Goal: Task Accomplishment & Management: Manage account settings

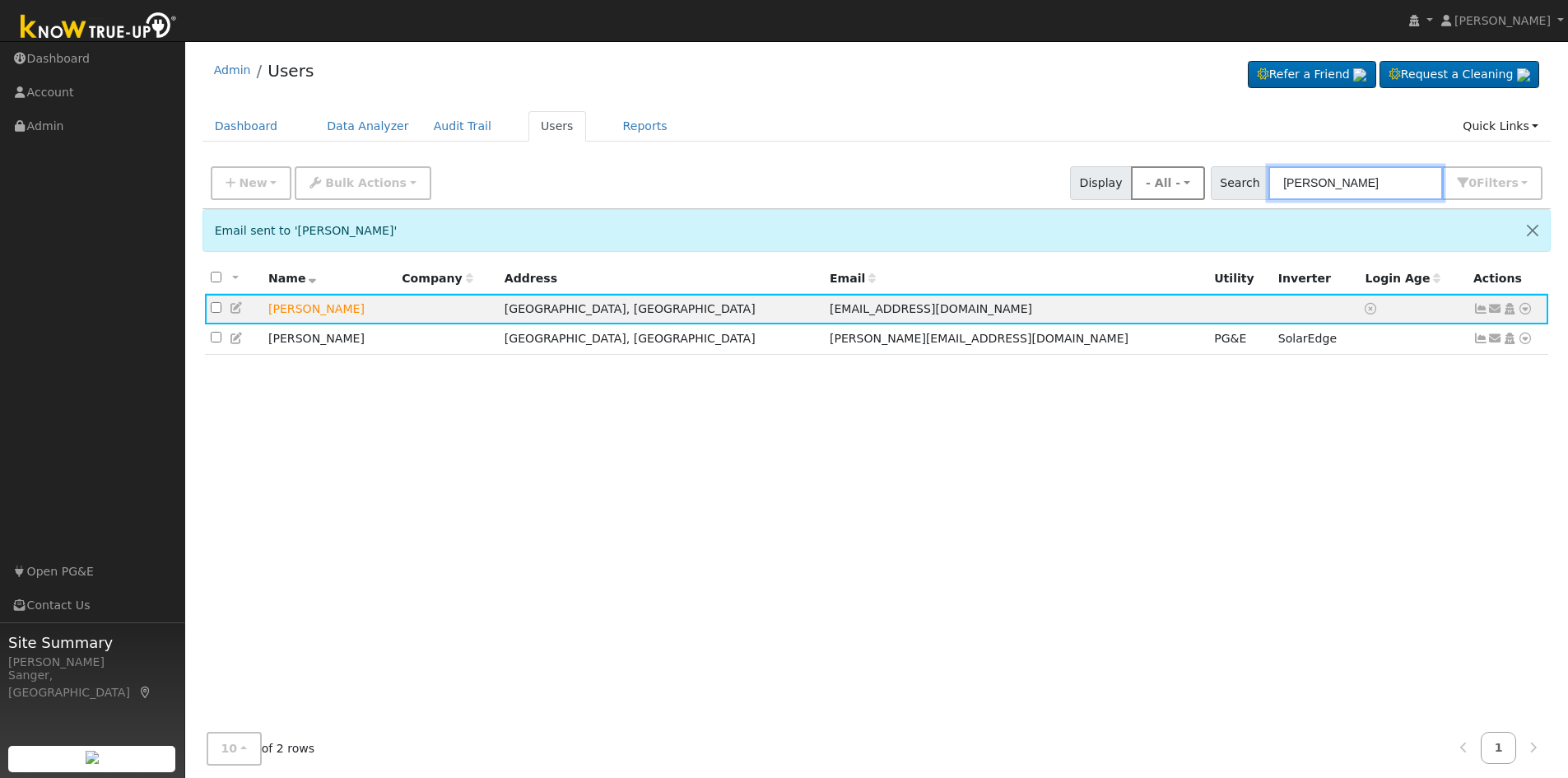
drag, startPoint x: 1416, startPoint y: 181, endPoint x: 1218, endPoint y: 179, distance: 198.0
click at [1218, 179] on div "New Add User Quick Add Quick Connect Quick Convert Lead Bulk Actions Send Email…" at bounding box center [876, 179] width 1338 height 39
paste input "[PERSON_NAME]"
type input "[PERSON_NAME]"
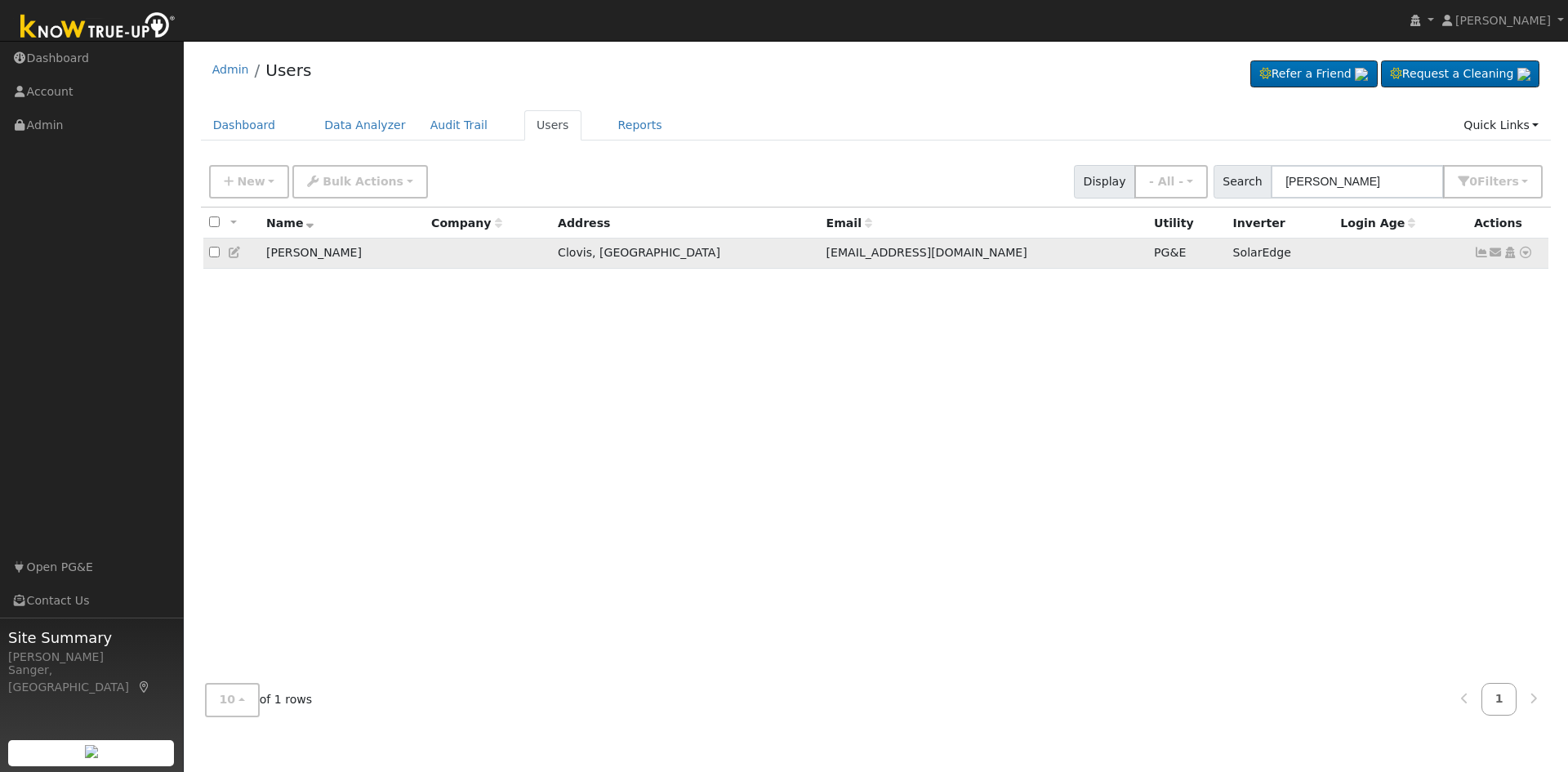
click at [1482, 256] on icon at bounding box center [1481, 252] width 15 height 11
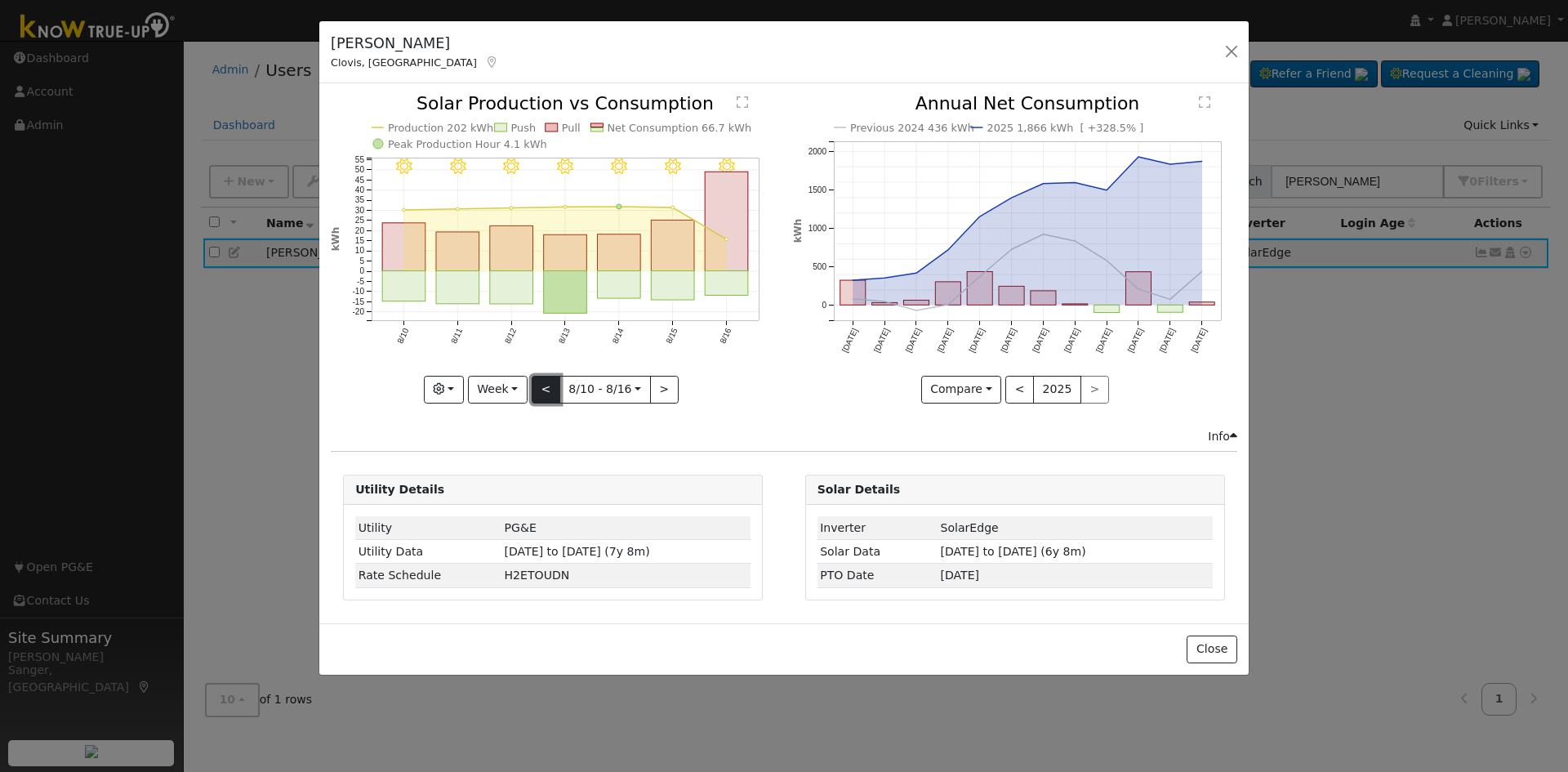
click at [542, 381] on button "<" at bounding box center [546, 389] width 28 height 28
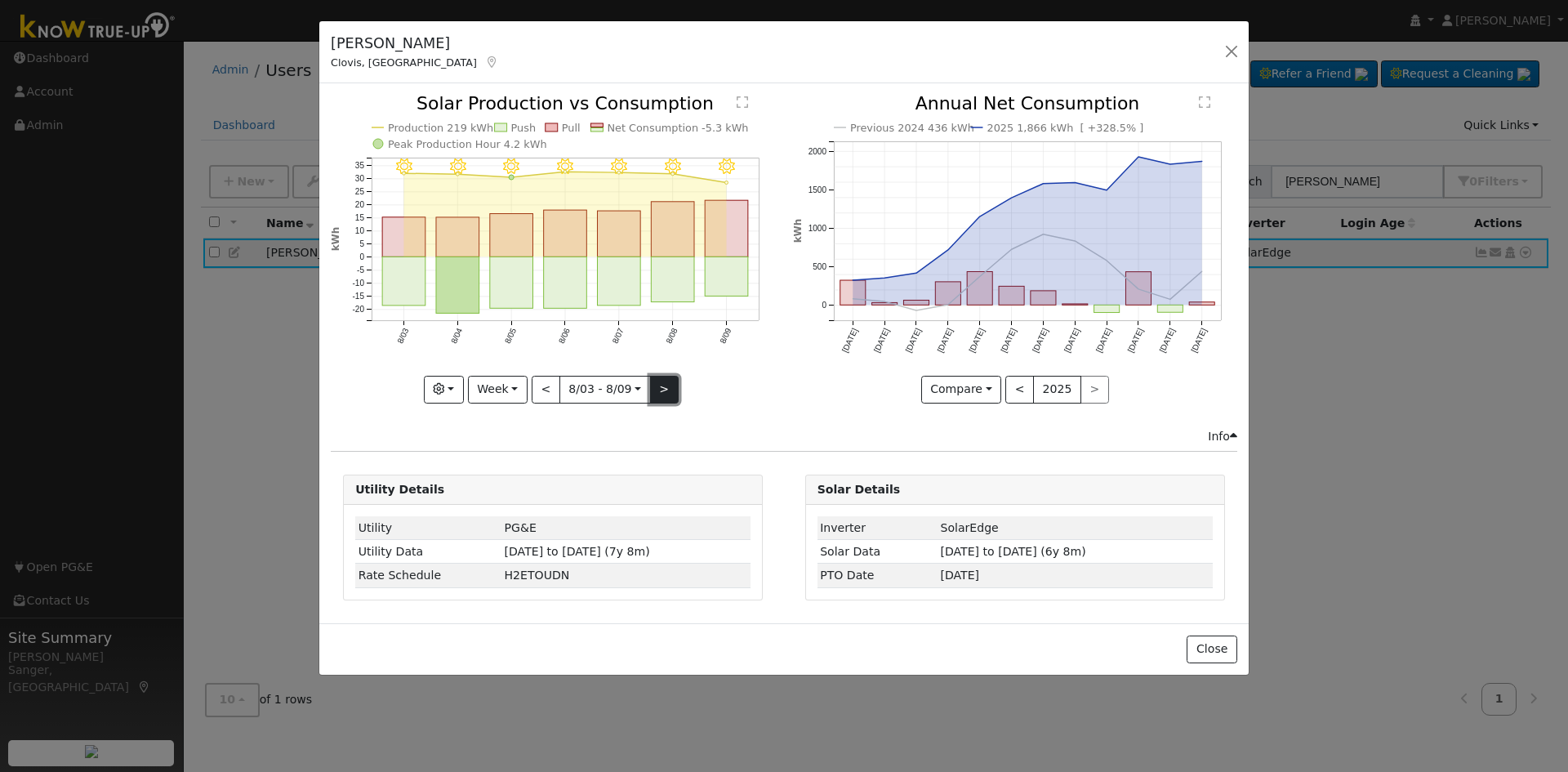
click at [664, 387] on button ">" at bounding box center [664, 389] width 28 height 28
type input "[DATE]"
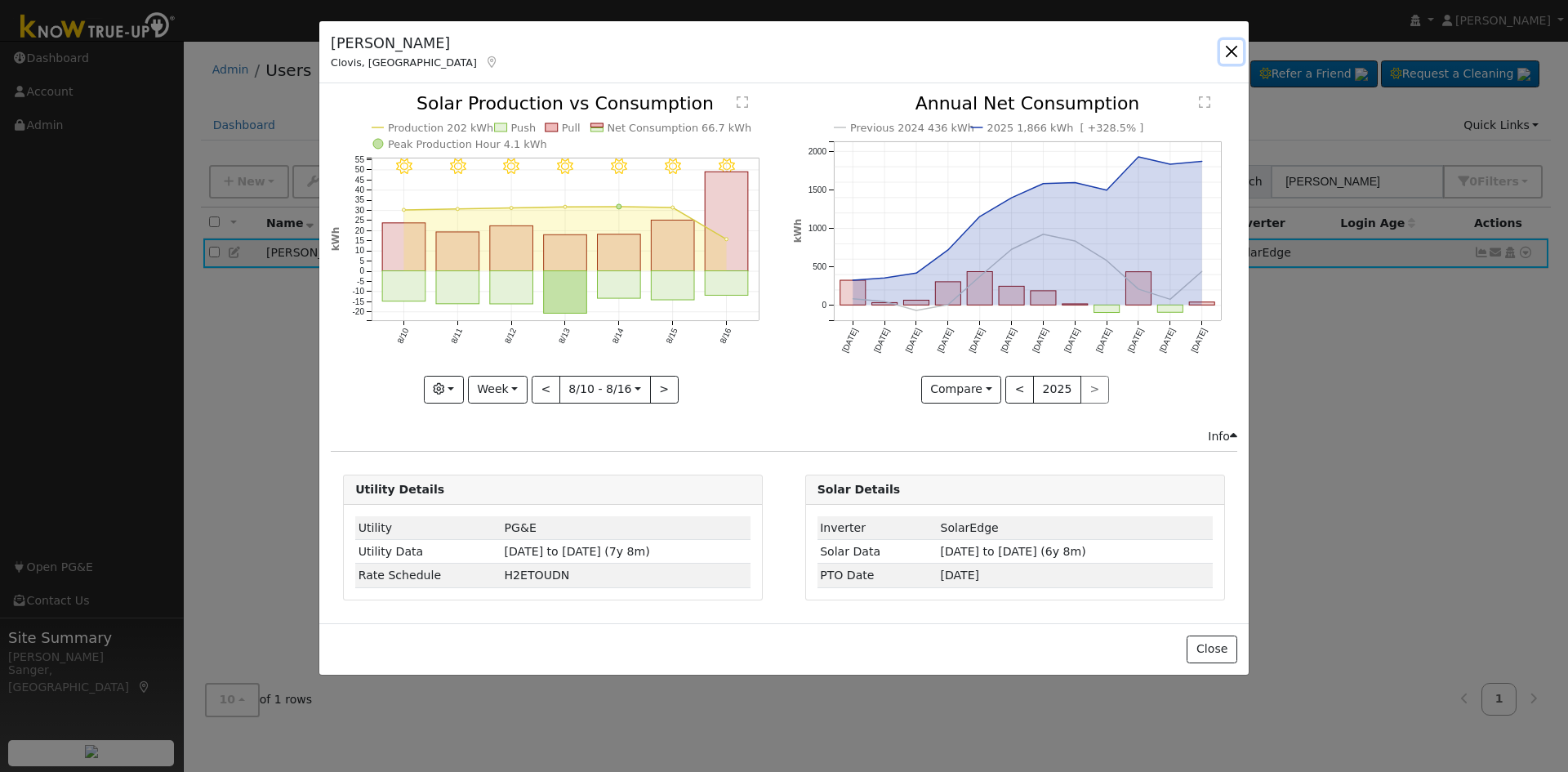
click at [1234, 47] on button "button" at bounding box center [1231, 51] width 22 height 22
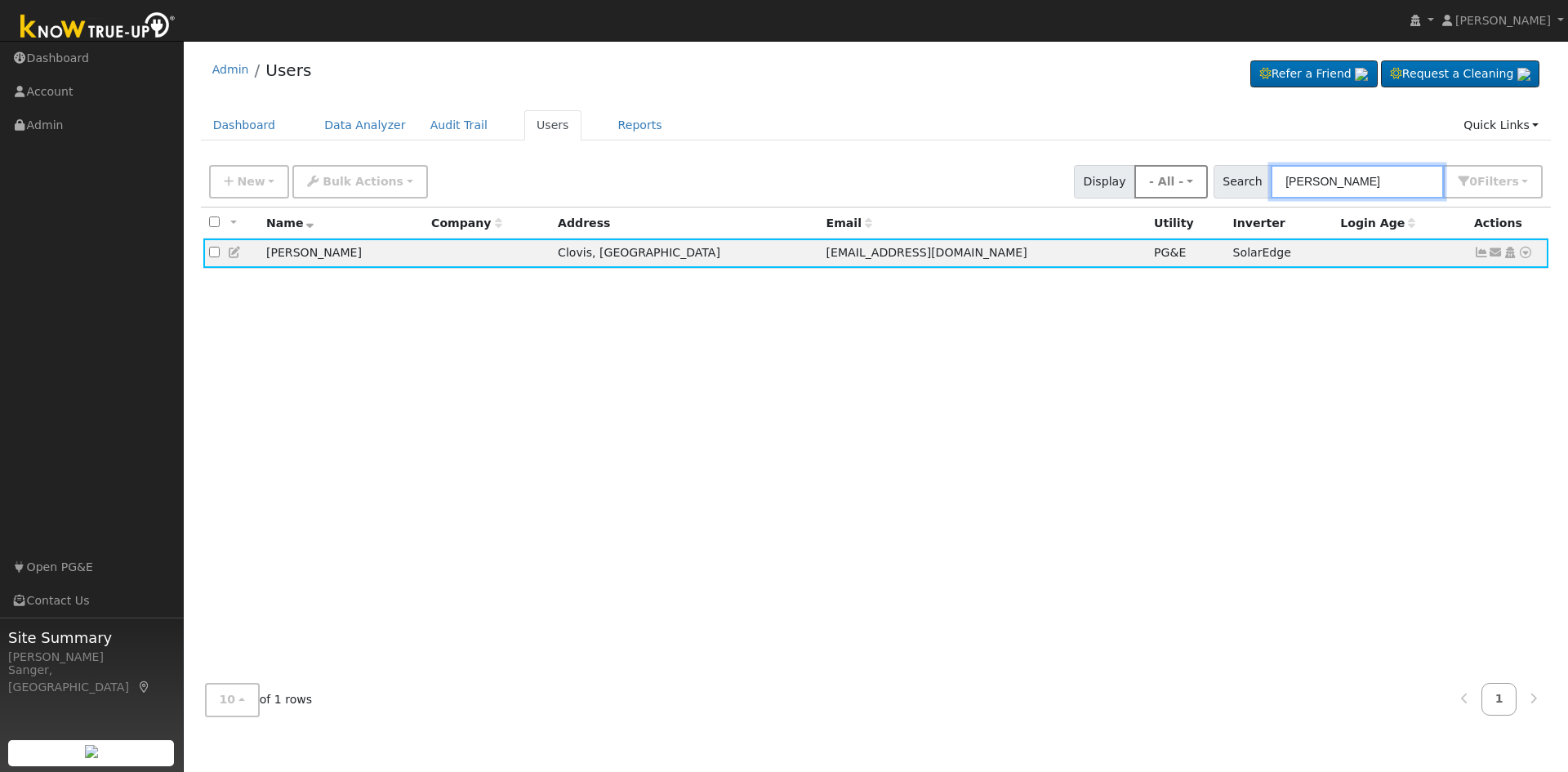
drag, startPoint x: 1378, startPoint y: 183, endPoint x: 1172, endPoint y: 185, distance: 206.0
click at [1172, 185] on div "New Add User Quick Add Quick Connect Quick Convert Lead Bulk Actions Send Email…" at bounding box center [876, 178] width 1340 height 39
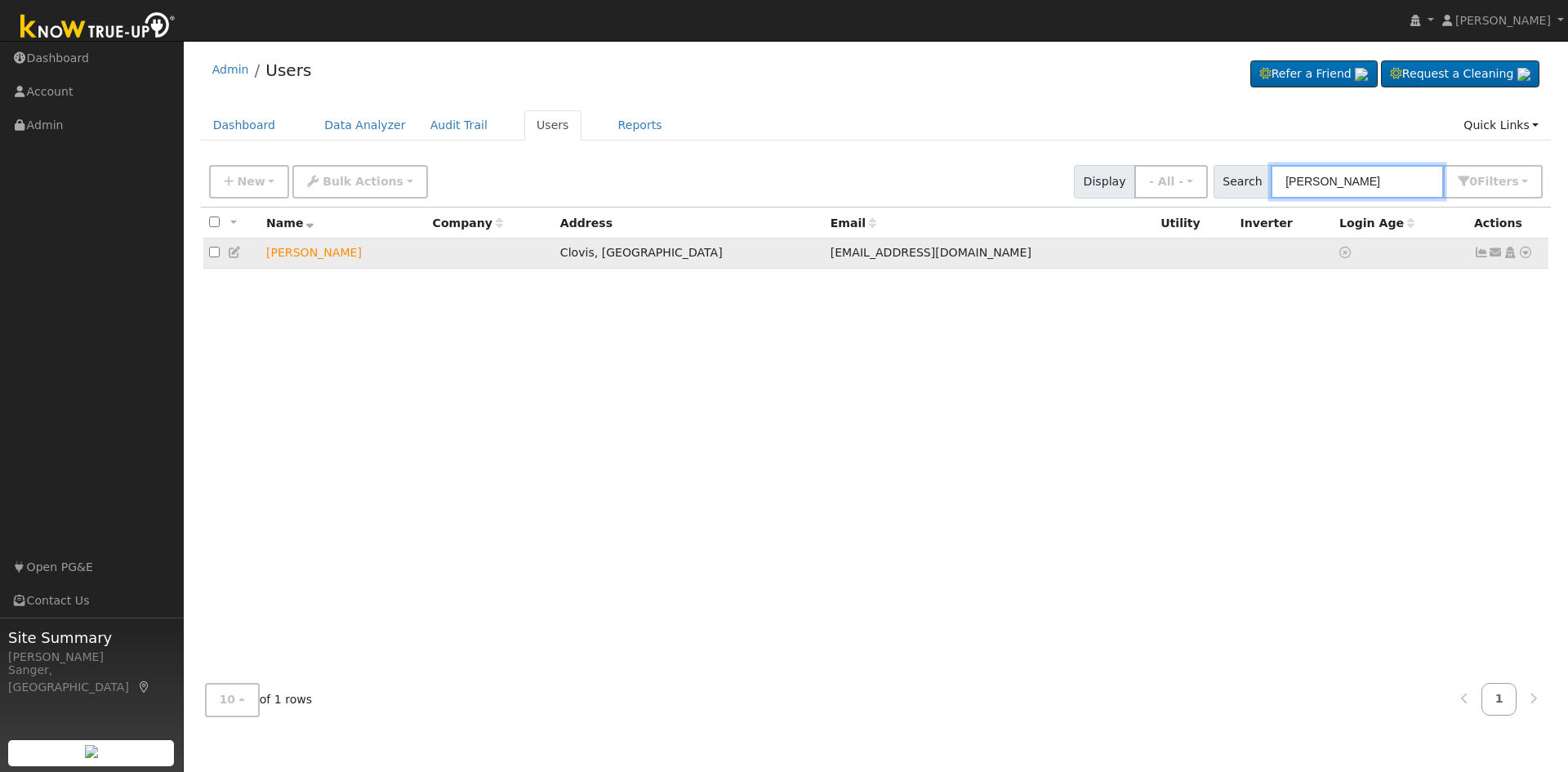
type input "[PERSON_NAME]"
click at [232, 254] on icon at bounding box center [235, 252] width 15 height 11
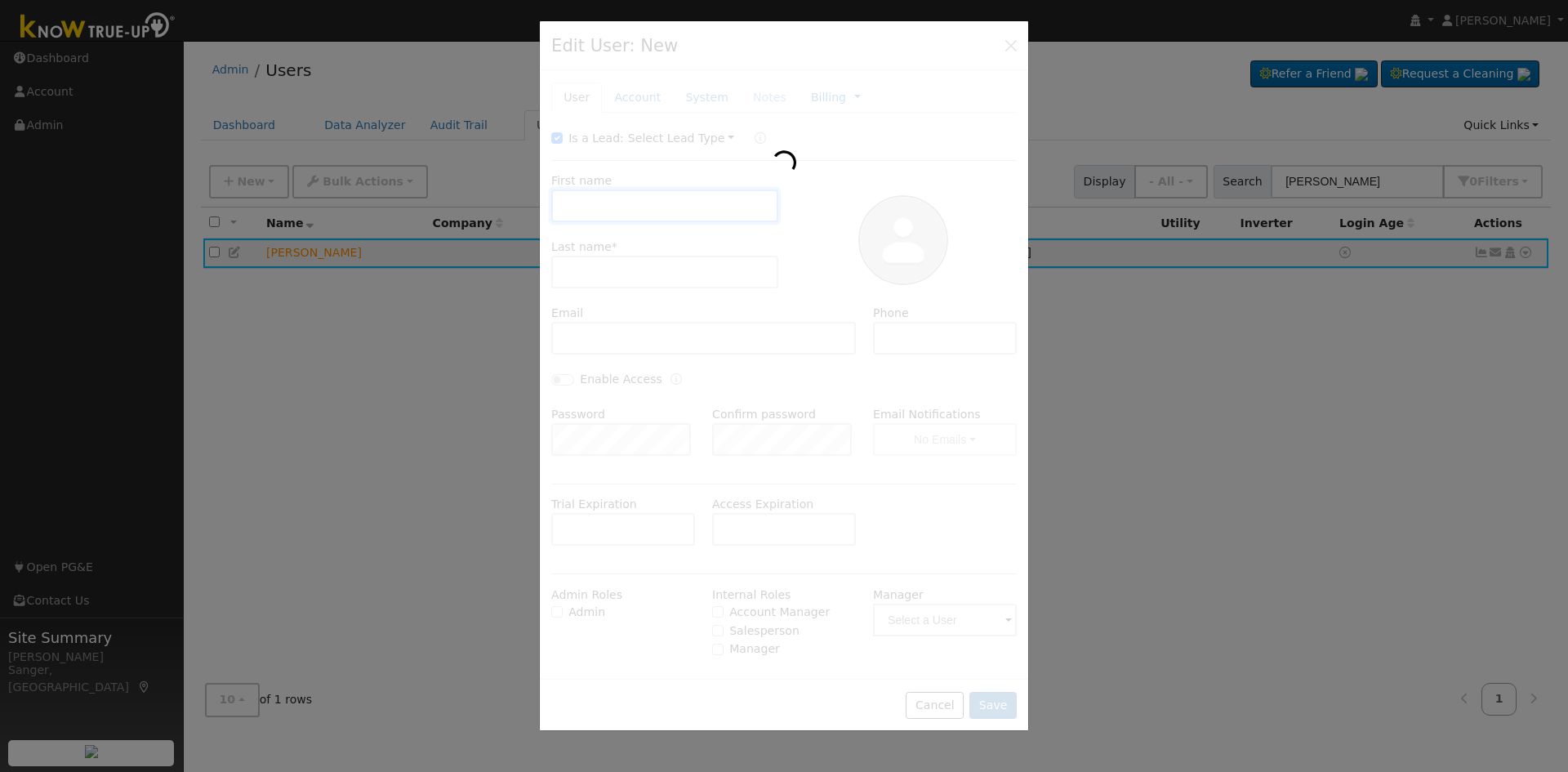
type input "[PERSON_NAME]"
type input "[EMAIL_ADDRESS][DOMAIN_NAME]"
type input "[PHONE_NUMBER]"
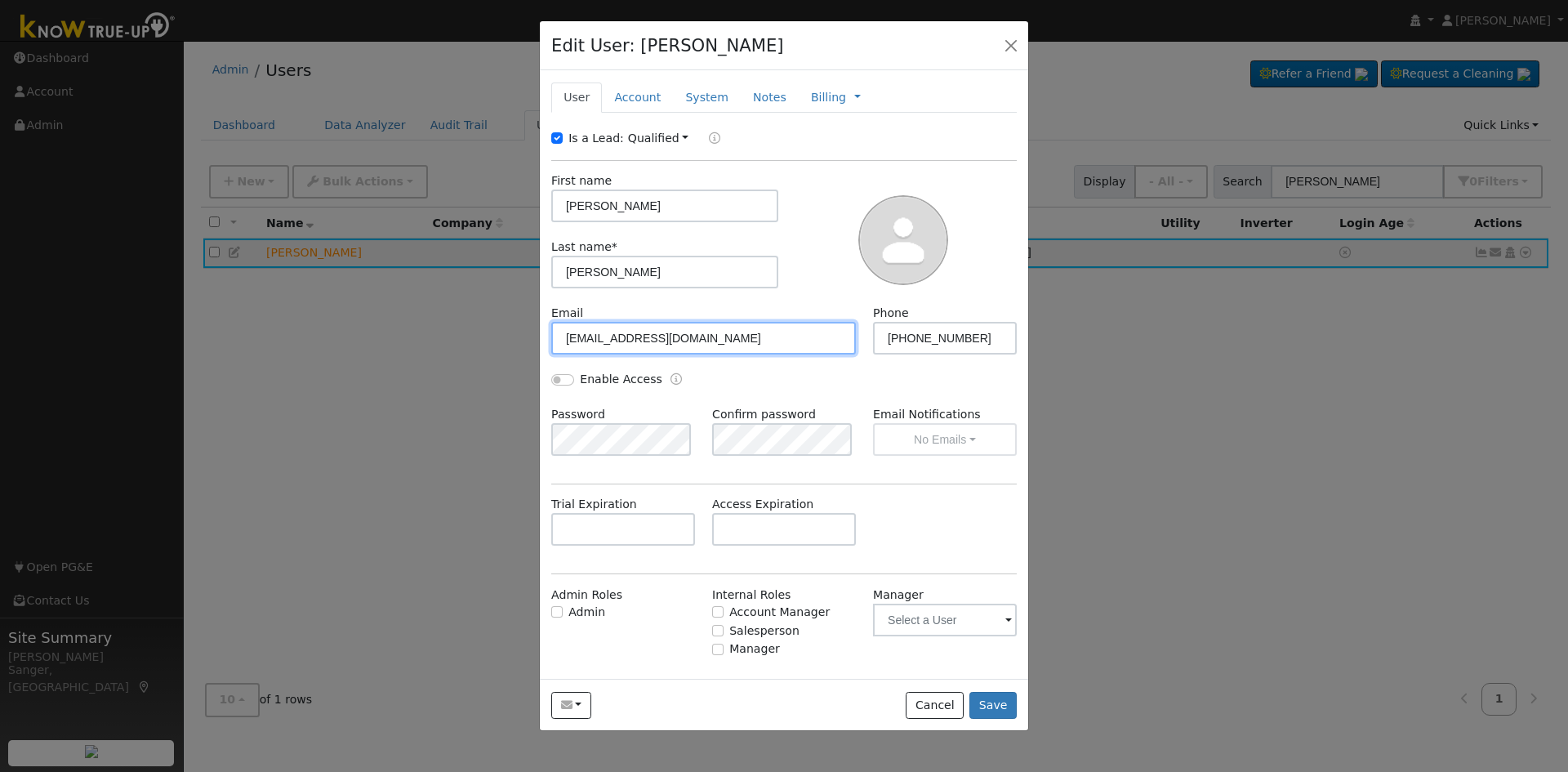
drag, startPoint x: 594, startPoint y: 332, endPoint x: 490, endPoint y: 339, distance: 104.2
click at [0, 0] on div "Edit User: [PERSON_NAME] Default Account Default Account [STREET_ADDRESS][PERSO…" at bounding box center [0, 0] width 0 height 0
paste input "[EMAIL_ADDRESS][DOMAIN_NAME]."
click at [570, 341] on input "[EMAIL_ADDRESS][DOMAIN_NAME]" at bounding box center [704, 339] width 305 height 33
type input "[EMAIL_ADDRESS][DOMAIN_NAME]"
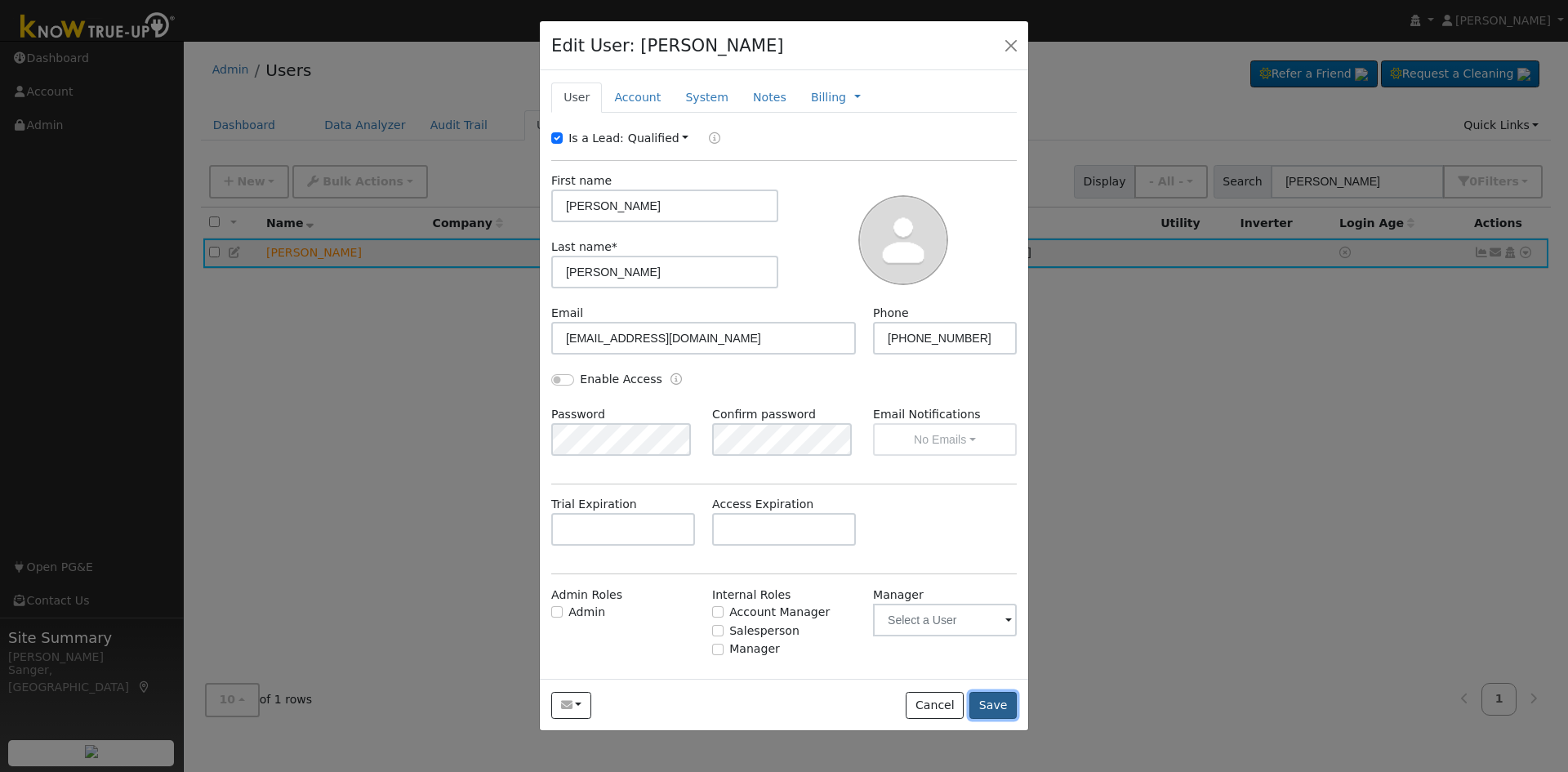
click at [989, 702] on button "Save" at bounding box center [993, 706] width 47 height 28
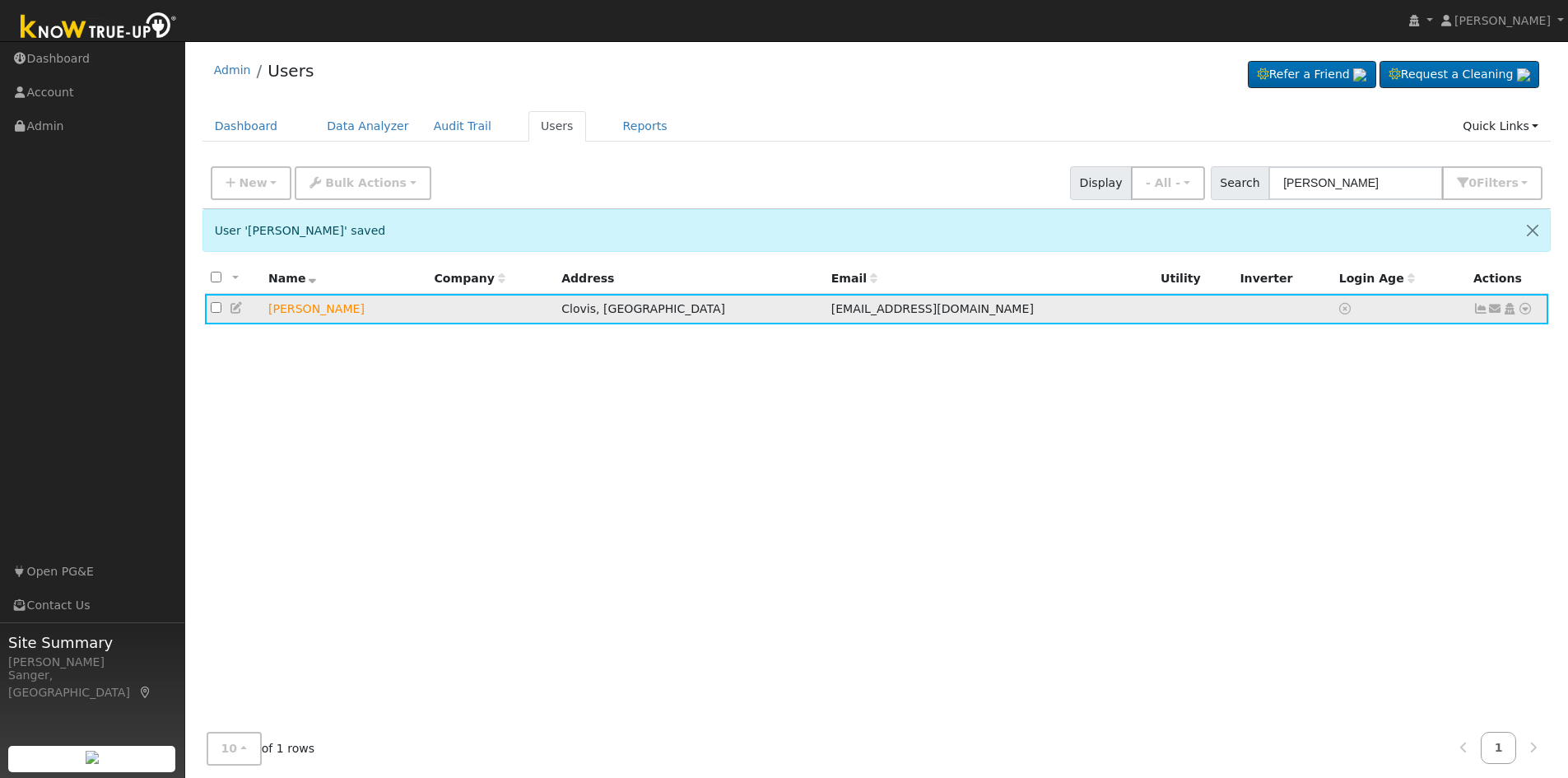
click at [1499, 310] on icon at bounding box center [1495, 308] width 15 height 11
click at [1474, 343] on link "Send Email..." at bounding box center [1444, 338] width 114 height 23
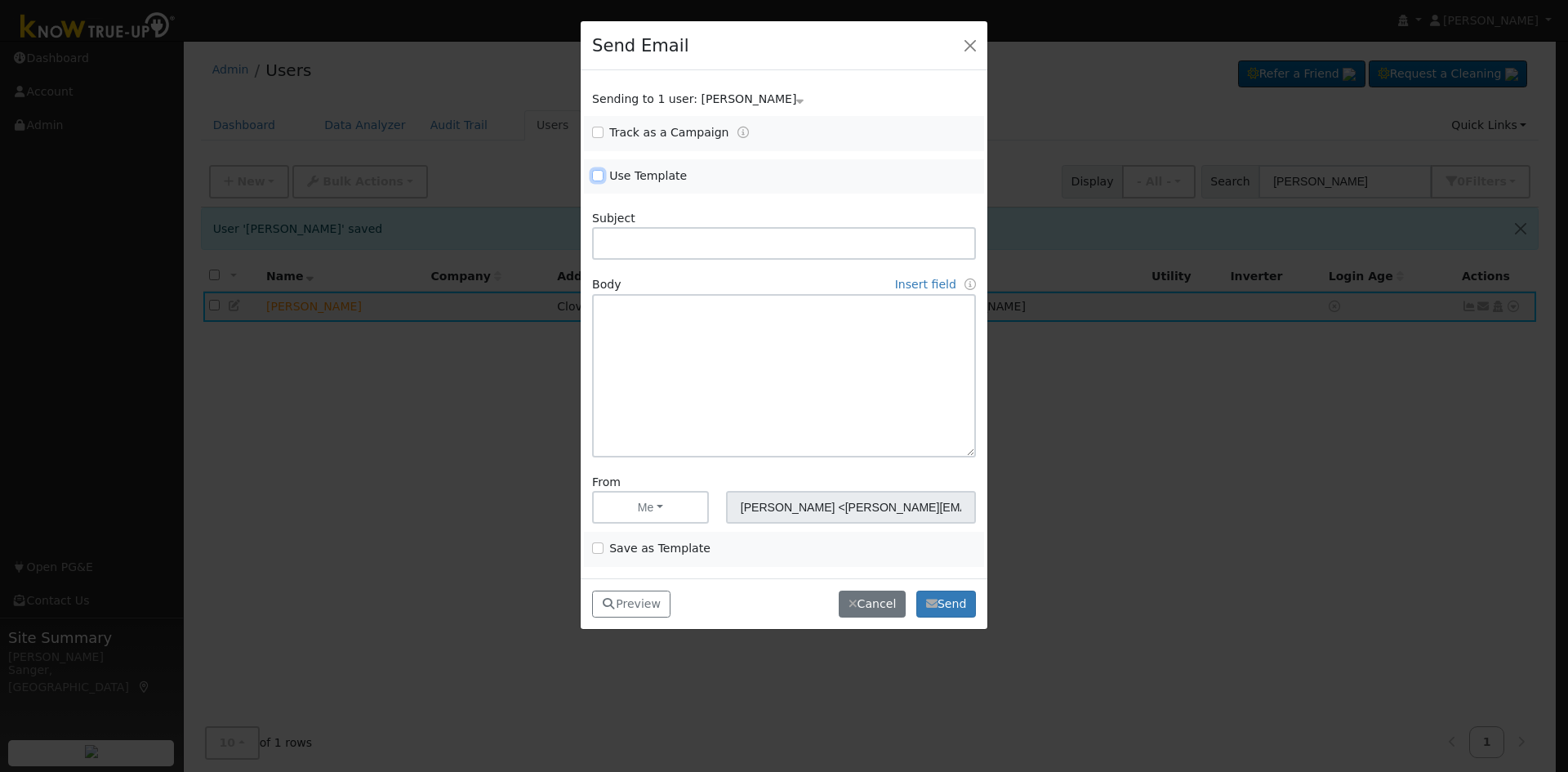
click at [595, 174] on input "Use Template" at bounding box center [597, 175] width 11 height 11
checkbox input "true"
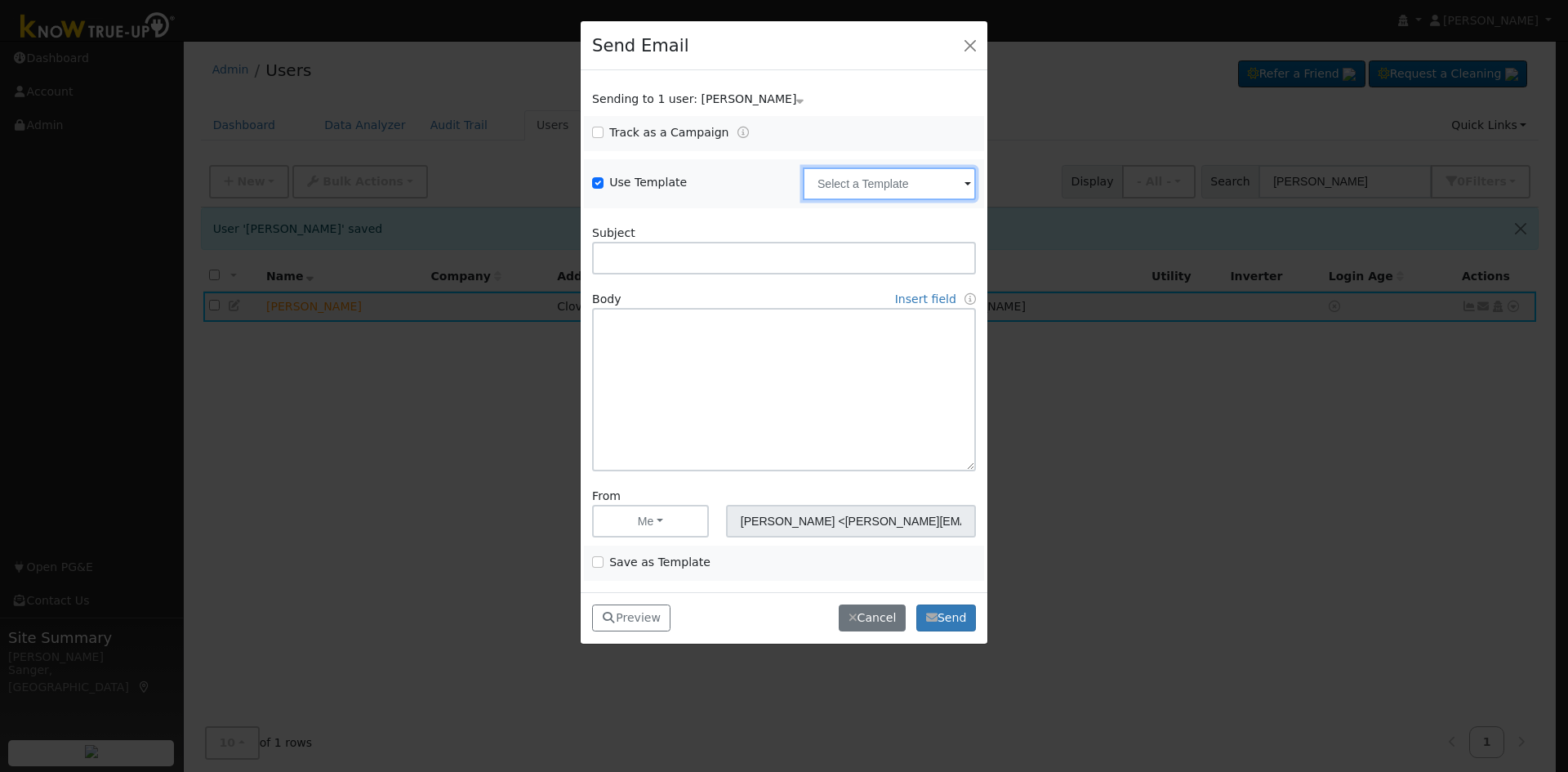
click at [859, 184] on input "text" at bounding box center [889, 184] width 174 height 33
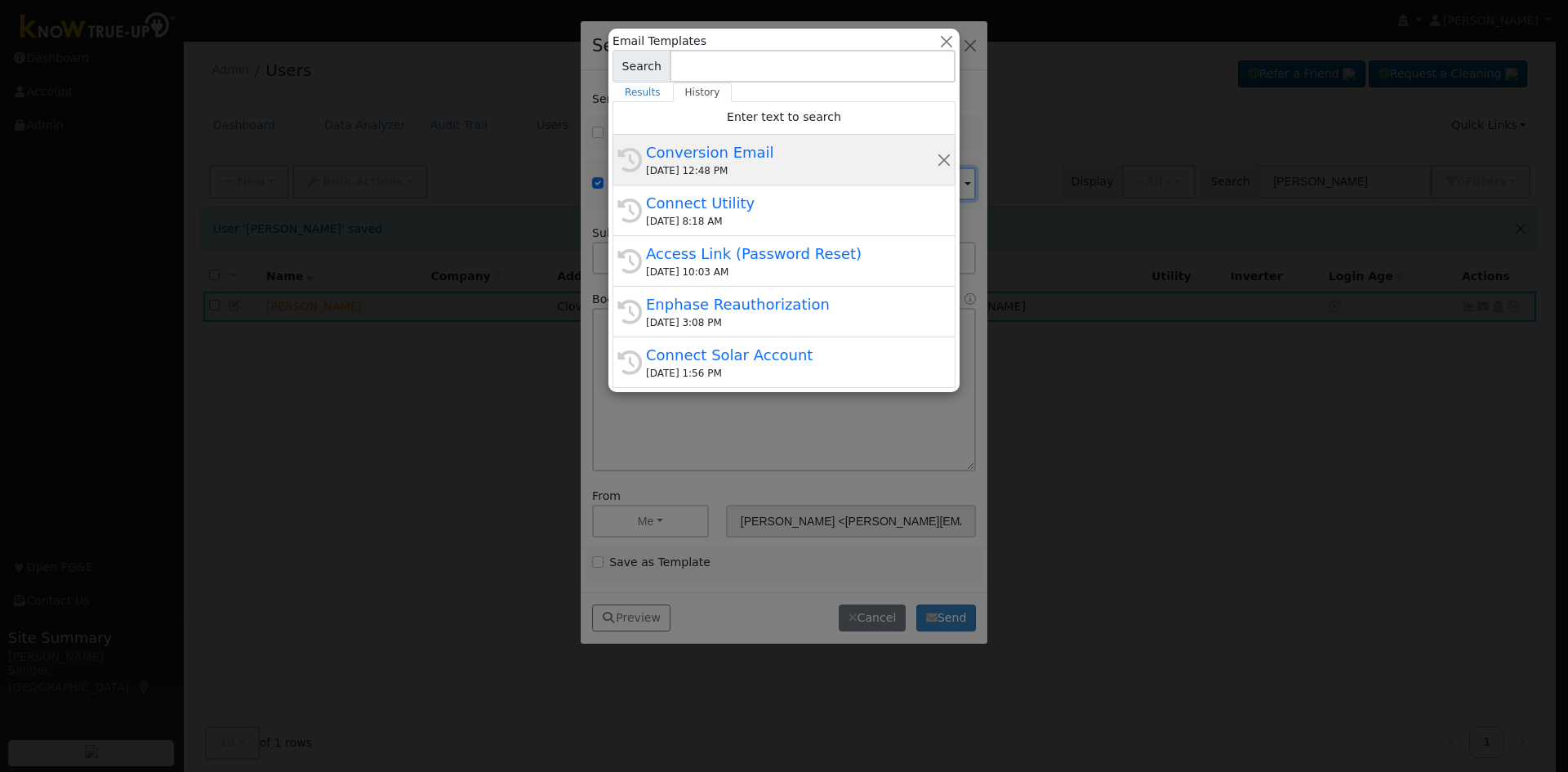
click at [748, 186] on div "History Conversion Email [DATE] 12:48 PM" at bounding box center [783, 211] width 343 height 51
type input "Conversion Email"
type input "Connect Your Utility Account"
type textarea "Dear {user_fname}, The first step is to connect your electric utility account. …"
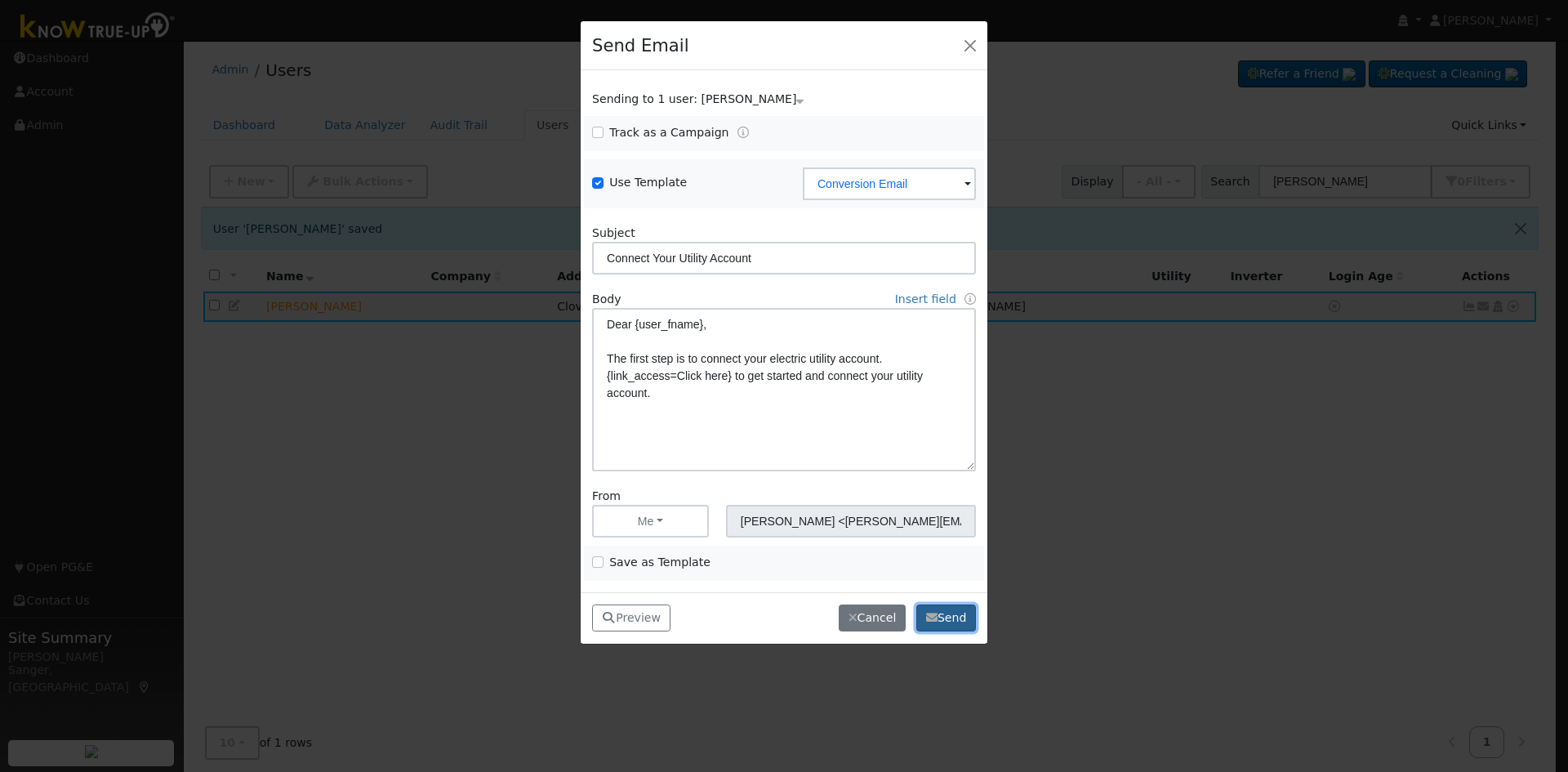
click at [963, 621] on button "Send" at bounding box center [945, 618] width 60 height 28
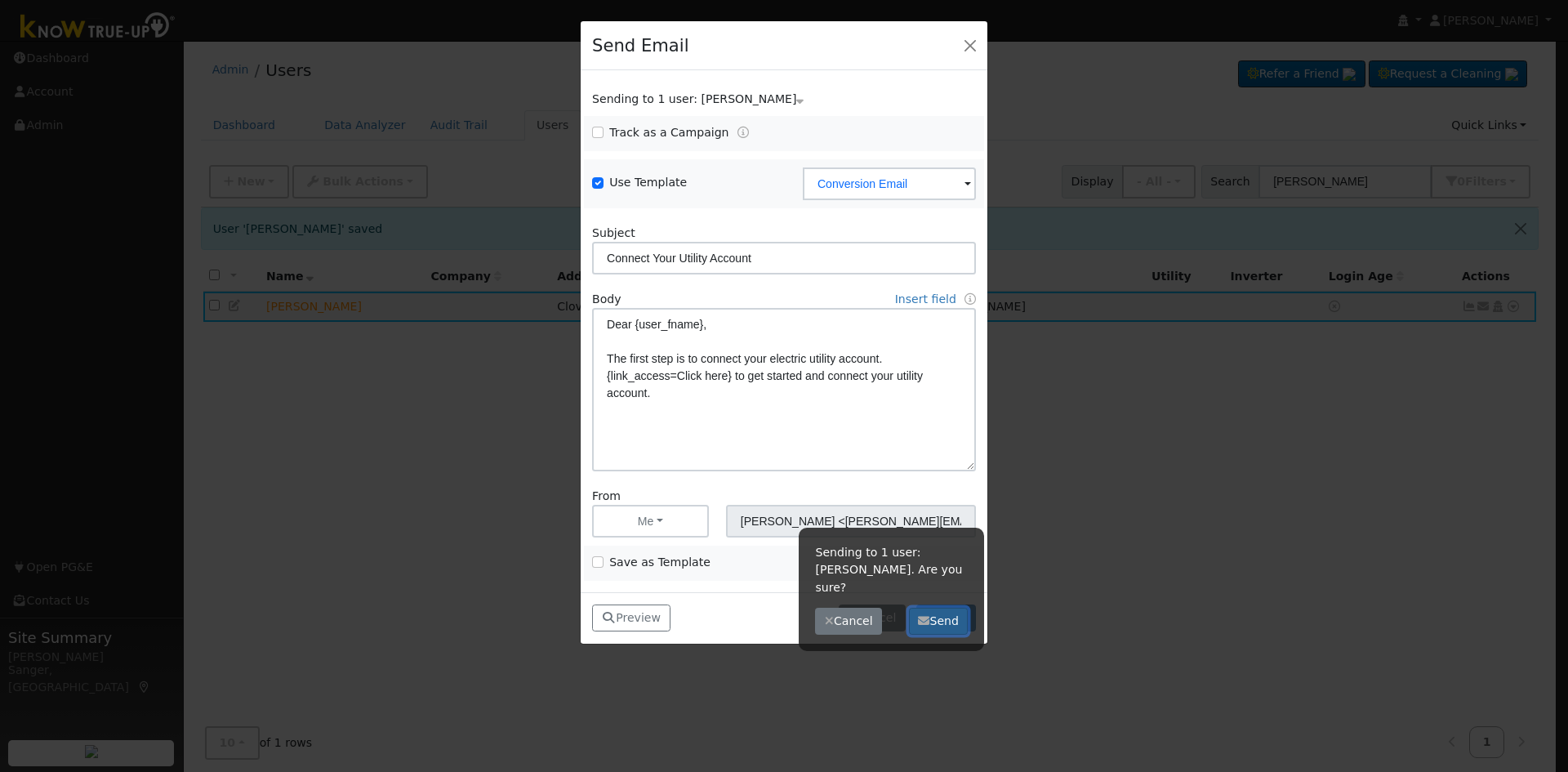
click at [951, 608] on button "Send" at bounding box center [939, 622] width 60 height 28
